Goal: Navigation & Orientation: Find specific page/section

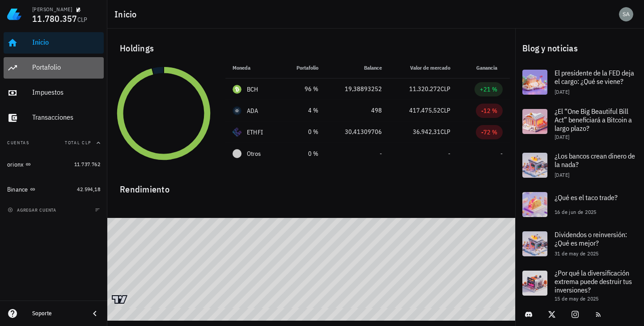
click at [65, 61] on div "Portafolio" at bounding box center [66, 68] width 68 height 20
